Goal: Communication & Community: Share content

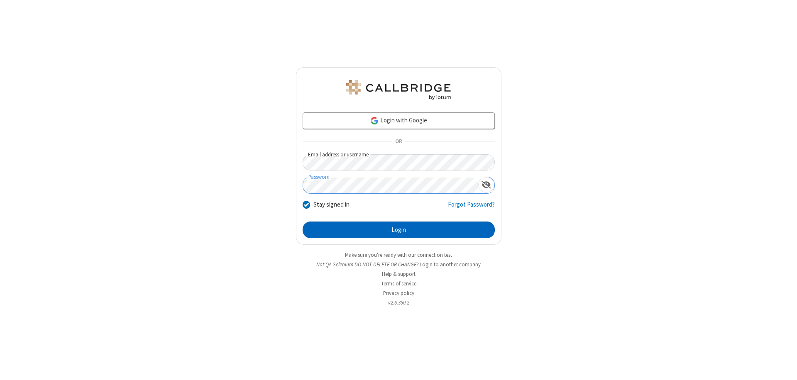
click at [399, 230] on button "Login" at bounding box center [399, 230] width 192 height 17
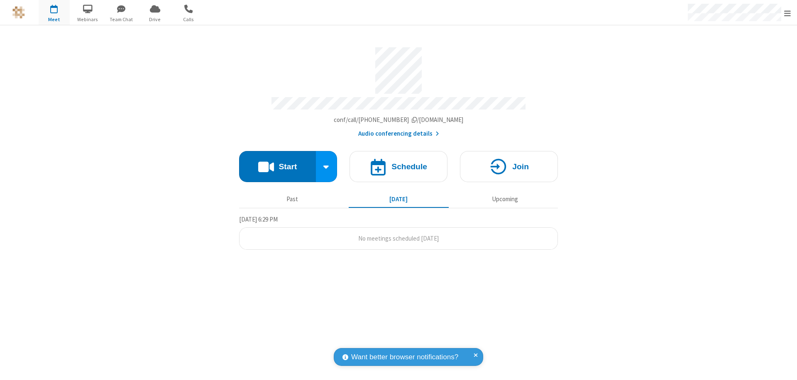
click at [277, 163] on button "Start" at bounding box center [277, 166] width 77 height 31
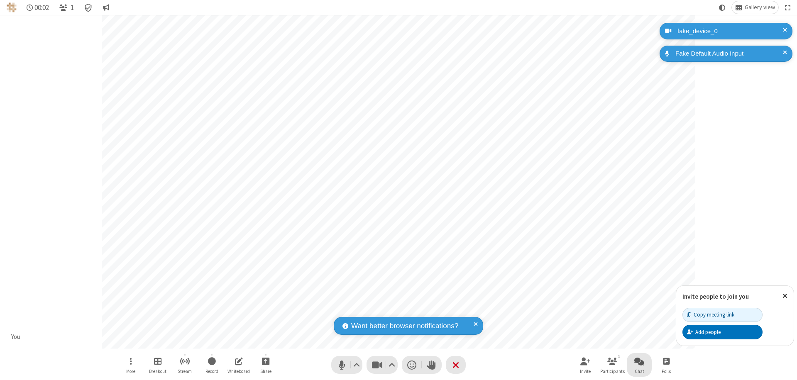
click at [640, 361] on span "Open chat" at bounding box center [640, 361] width 10 height 10
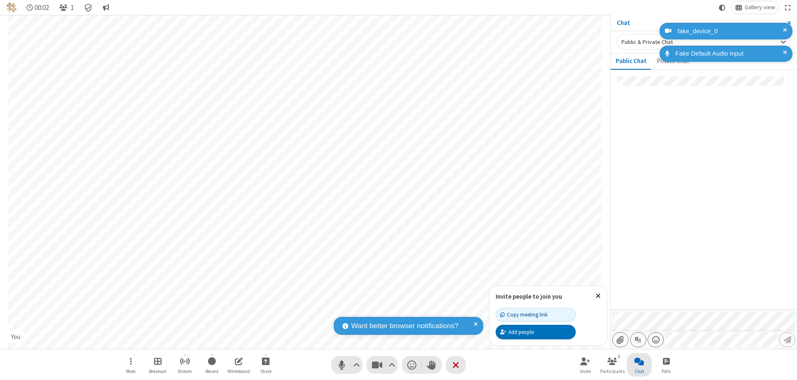
type input "C:\fakepath\doc_test.docx"
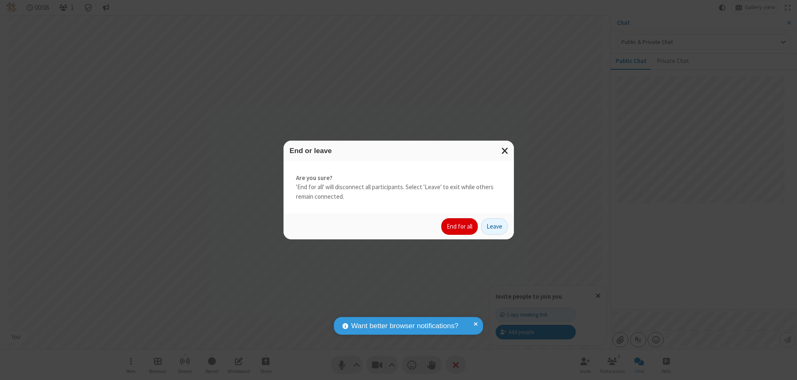
click at [460, 227] on button "End for all" at bounding box center [460, 226] width 37 height 17
